Goal: Check status: Check status

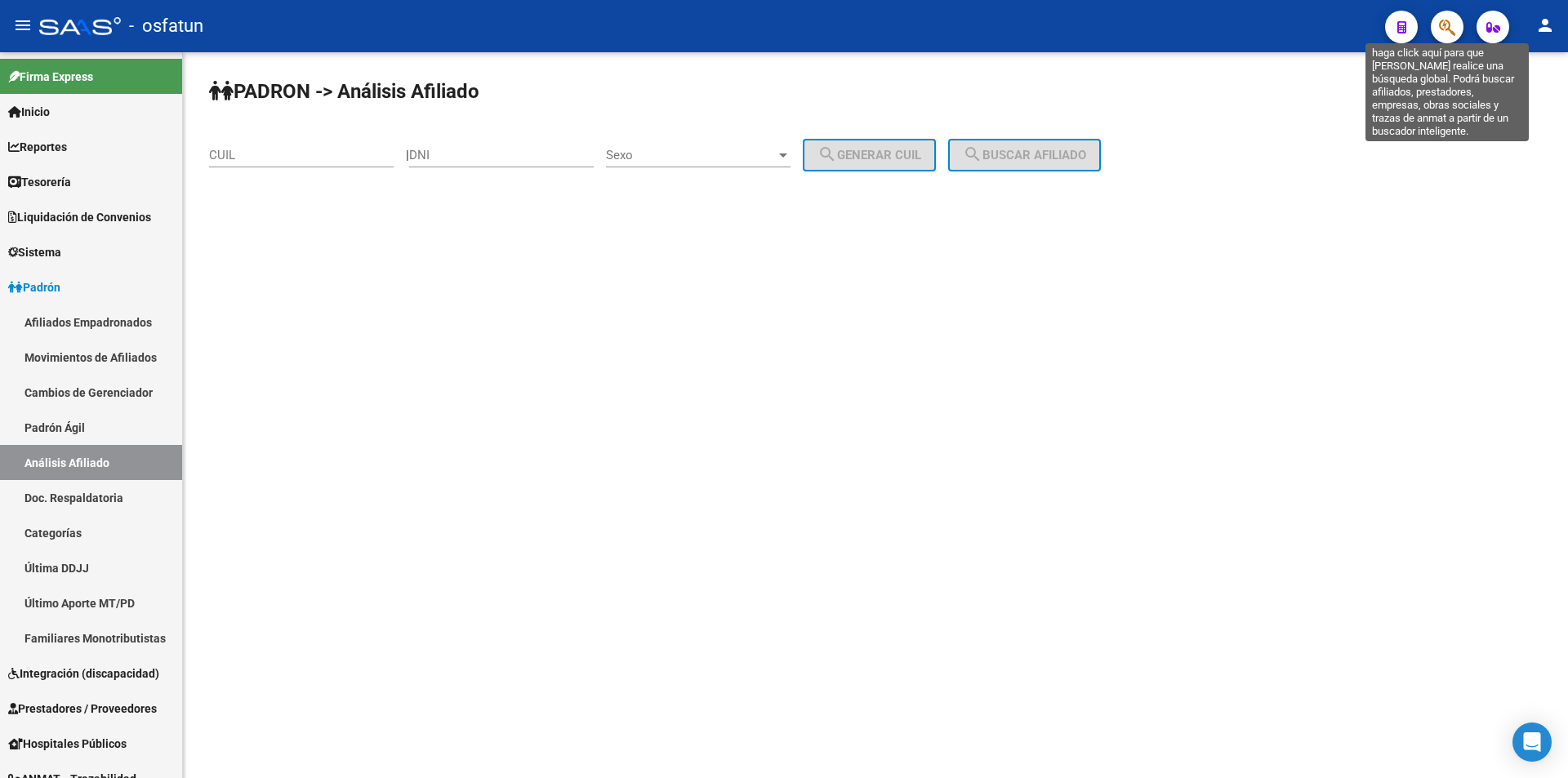
click at [1452, 22] on icon "button" at bounding box center [1447, 26] width 17 height 18
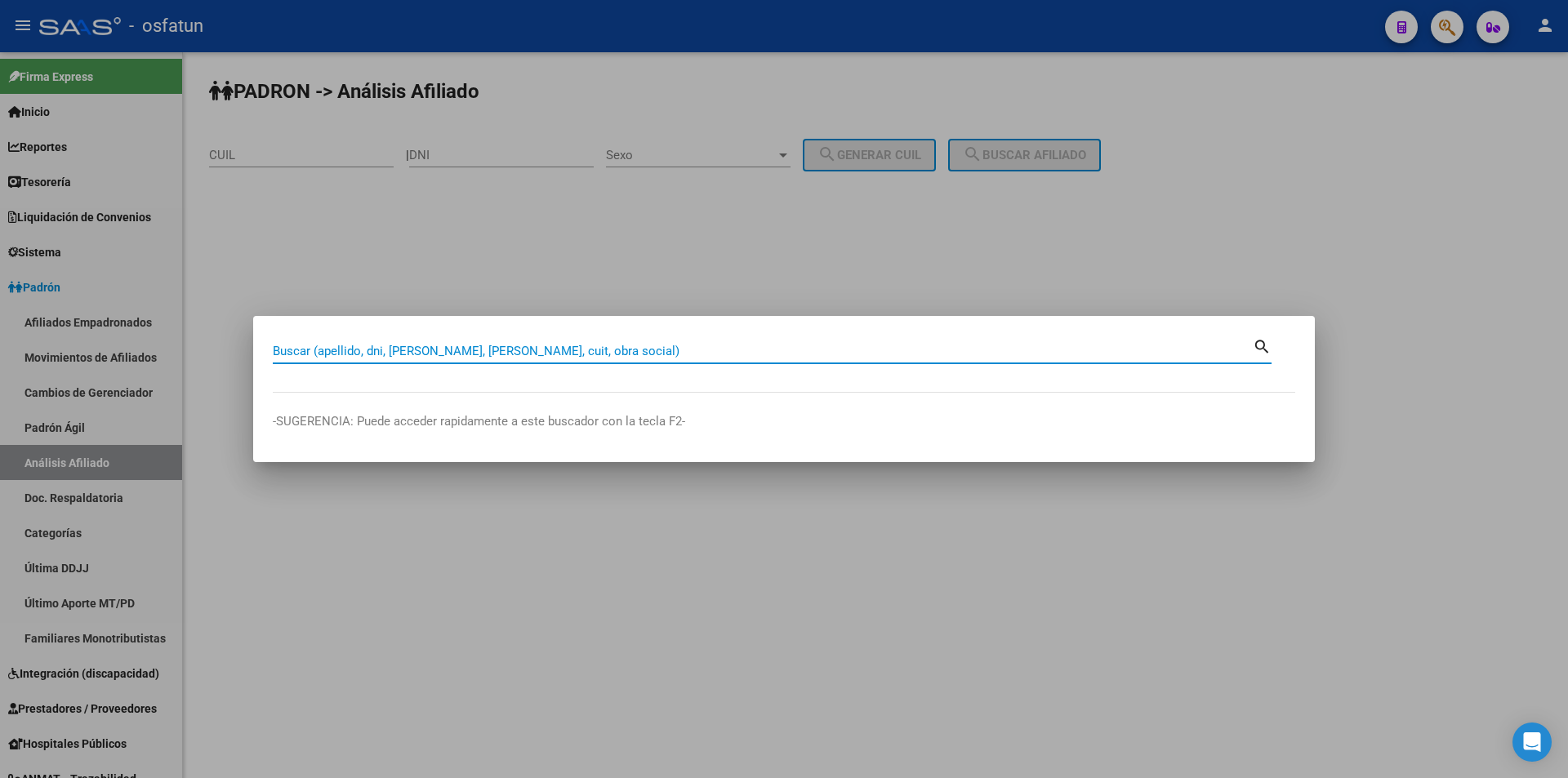
paste input "27214600035"
type input "27214600035"
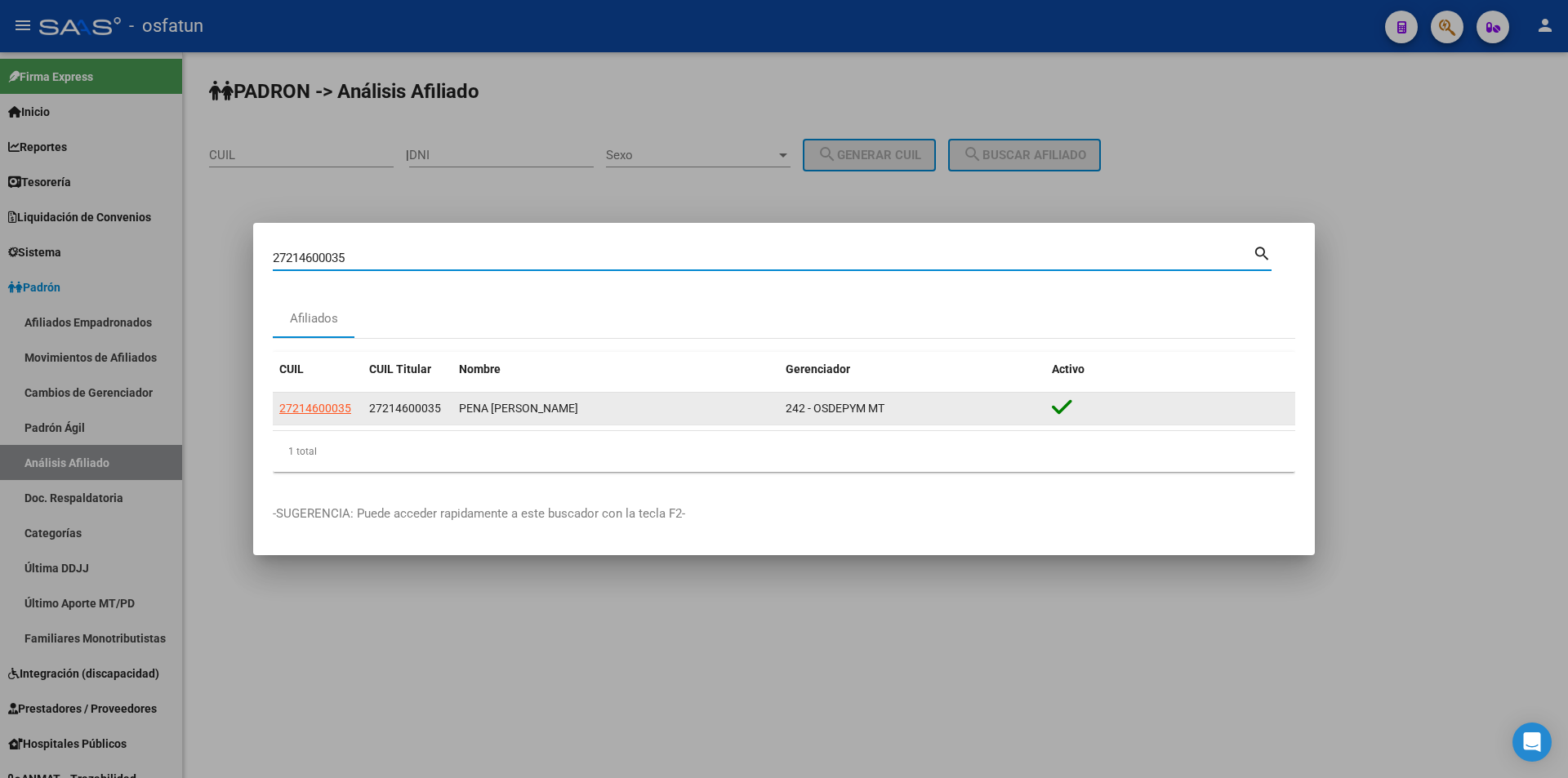
click at [318, 418] on datatable-body-cell "27214600035" at bounding box center [318, 408] width 89 height 32
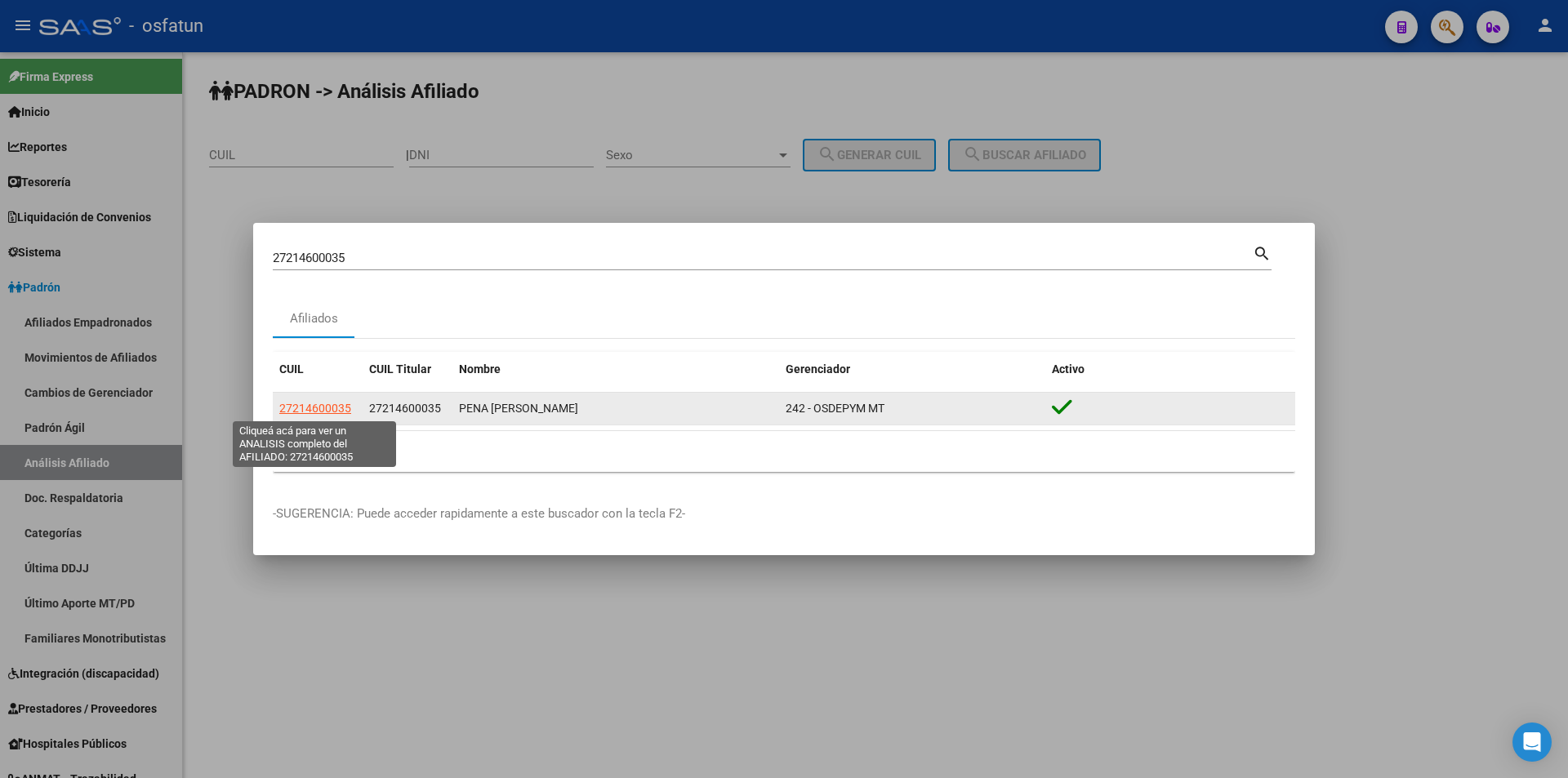
click at [318, 412] on span "27214600035" at bounding box center [315, 408] width 72 height 13
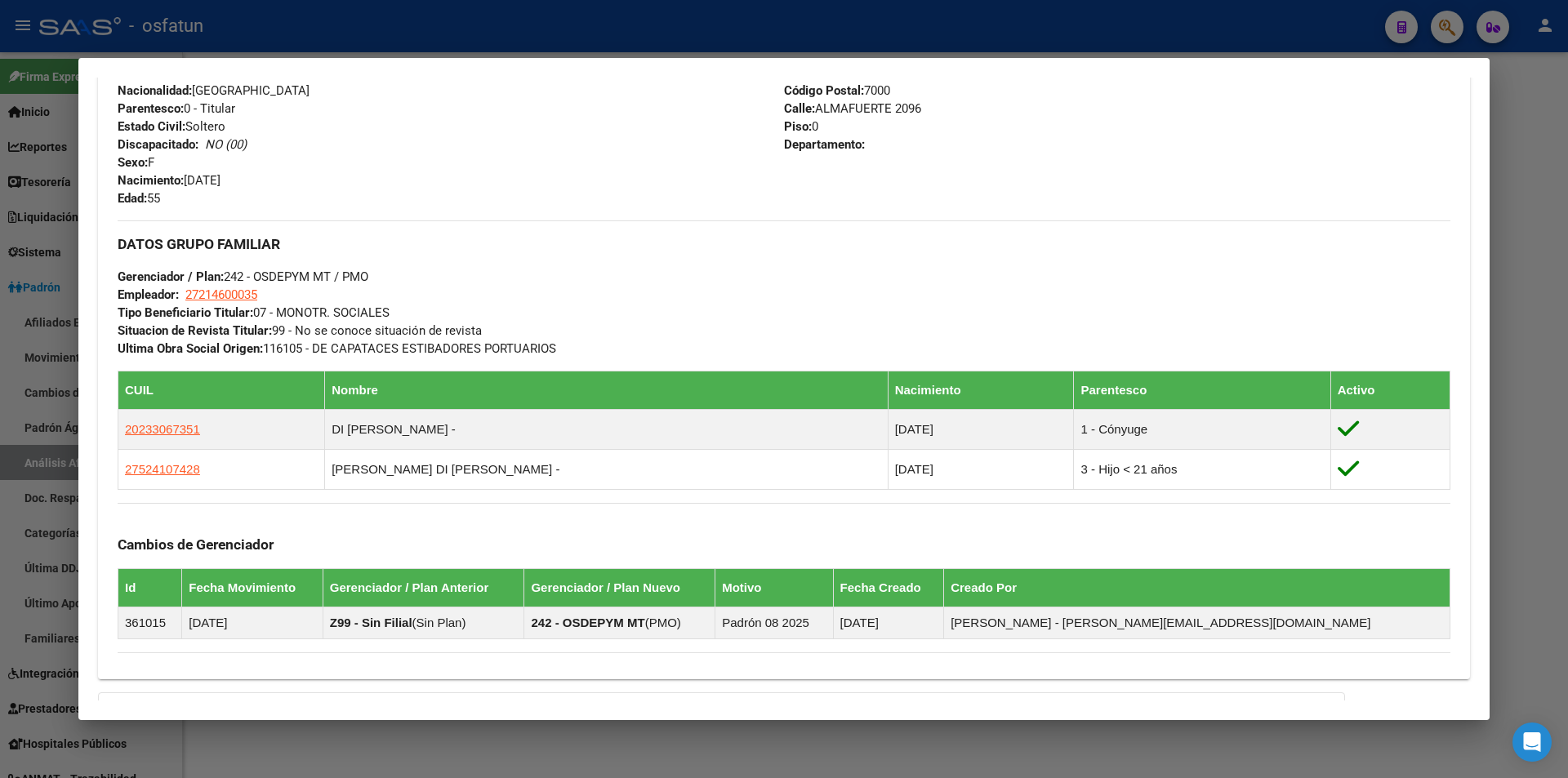
scroll to position [832, 0]
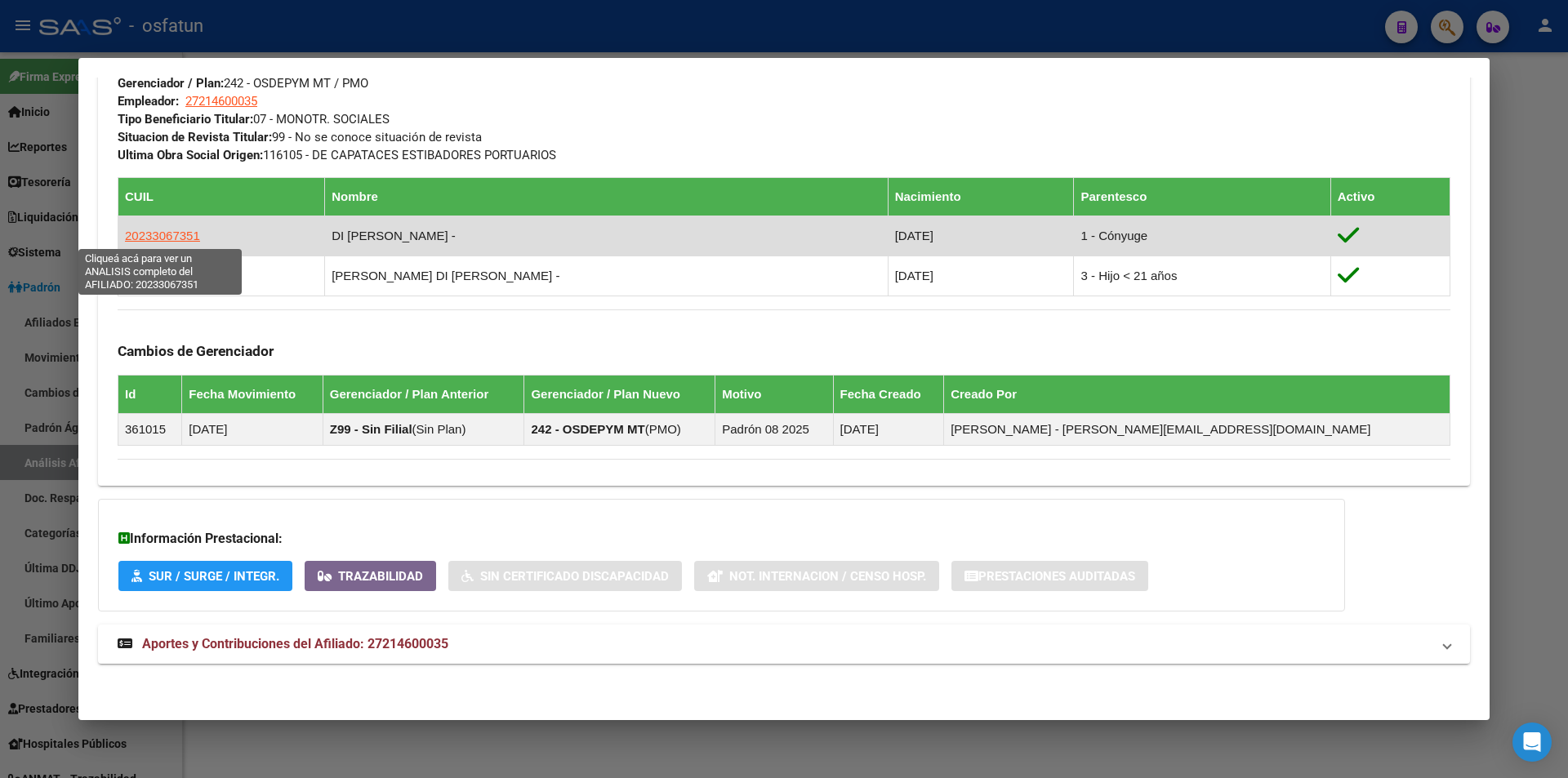
click at [135, 230] on span "20233067351" at bounding box center [162, 235] width 75 height 14
type textarea "20233067351"
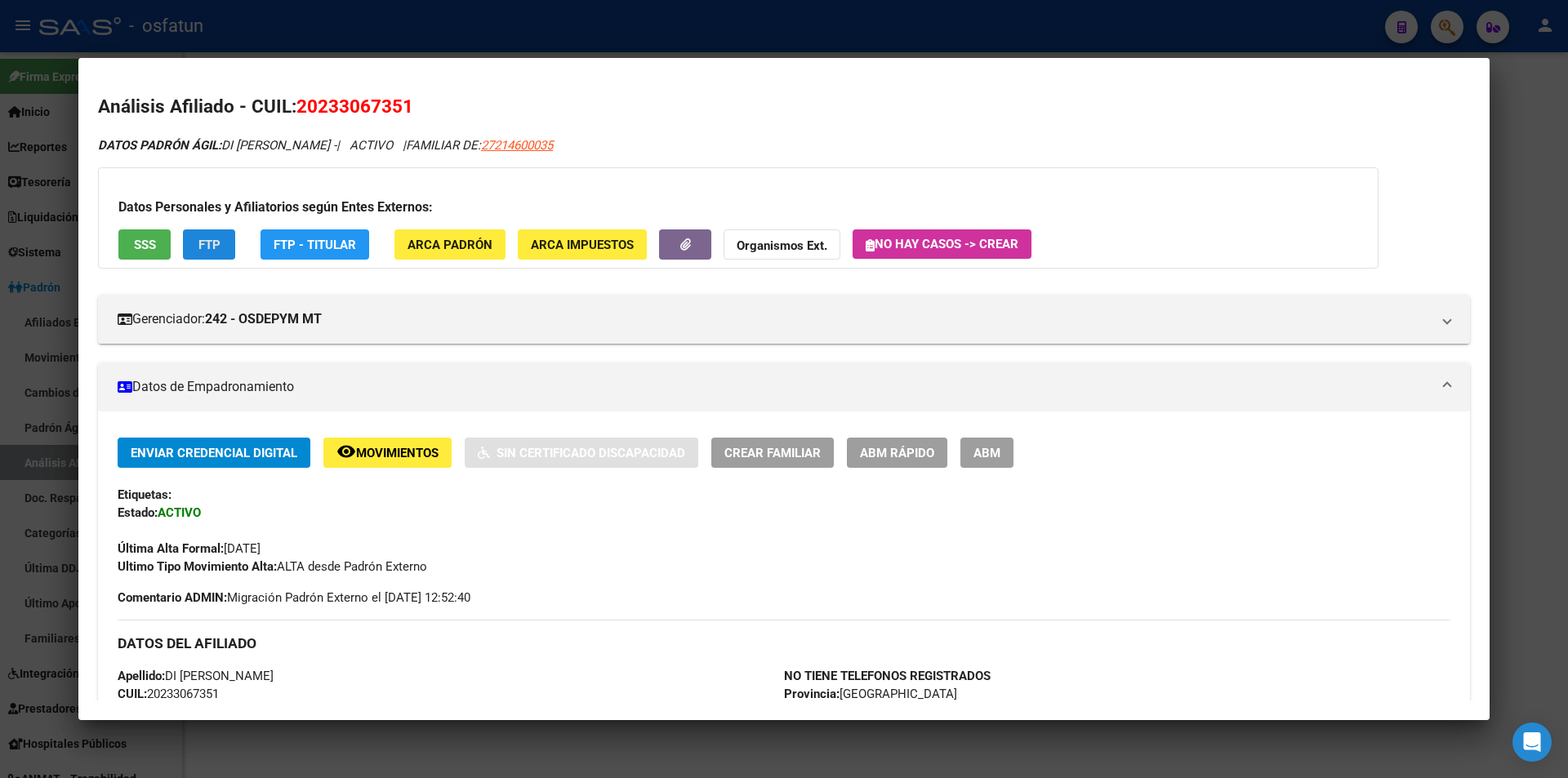
click at [213, 252] on span "FTP" at bounding box center [209, 245] width 22 height 15
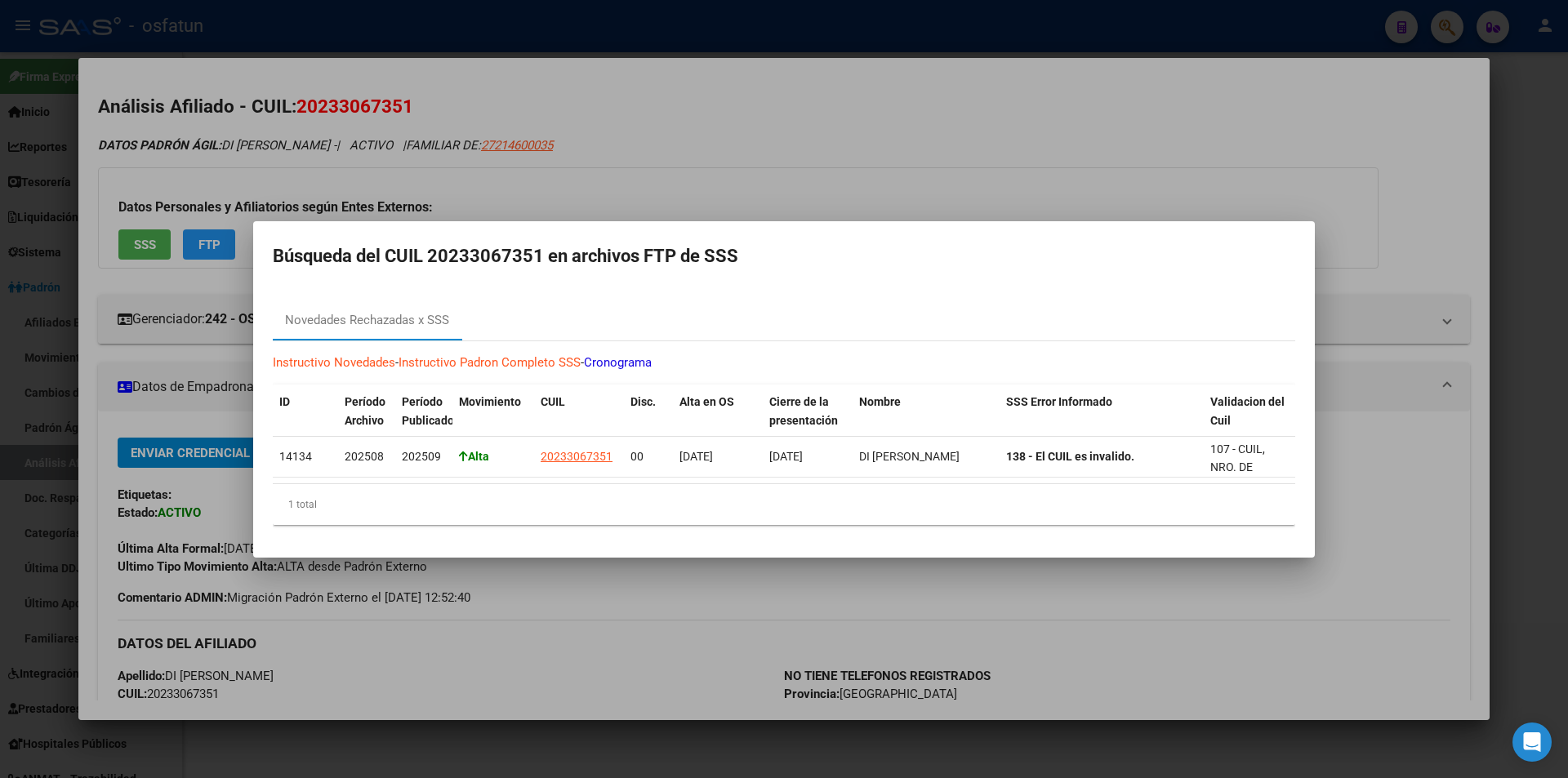
click at [410, 280] on mat-dialog-container "Búsqueda del CUIL 20233067351 en archivos FTP de SSS Novedades Rechazadas x SSS…" at bounding box center [784, 389] width 1062 height 336
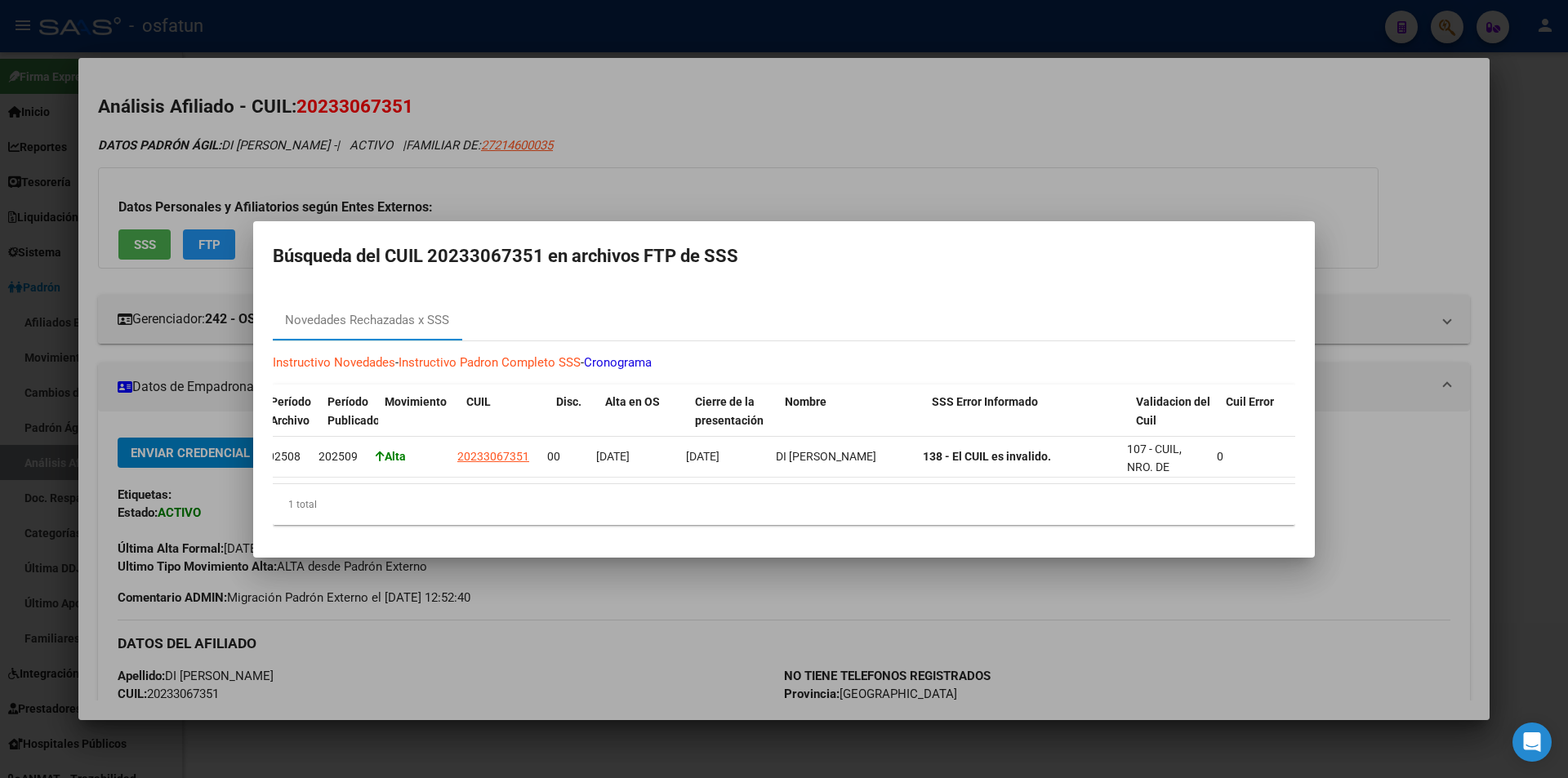
scroll to position [0, 36]
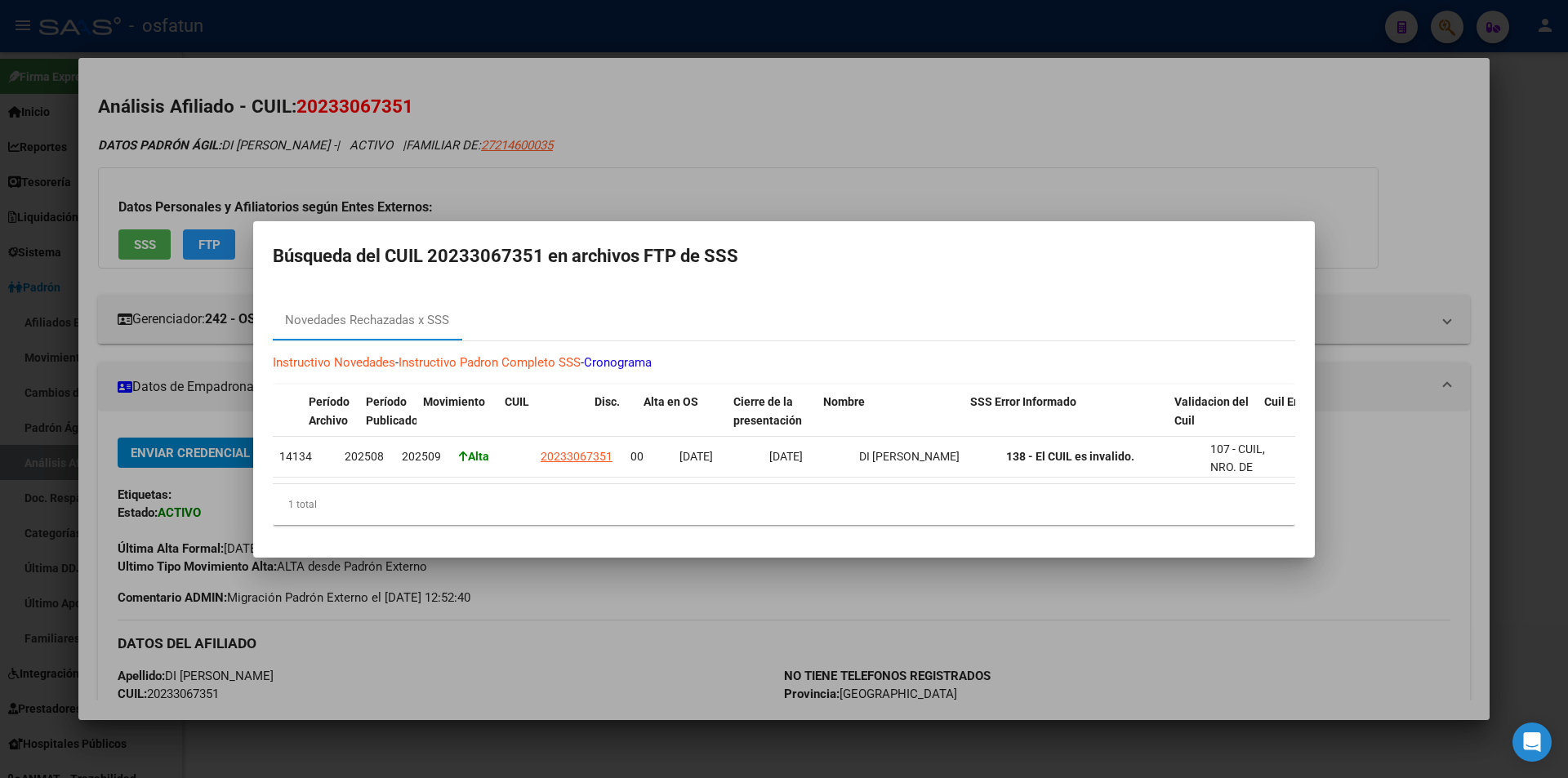
scroll to position [0, 36]
